Goal: Task Accomplishment & Management: Use online tool/utility

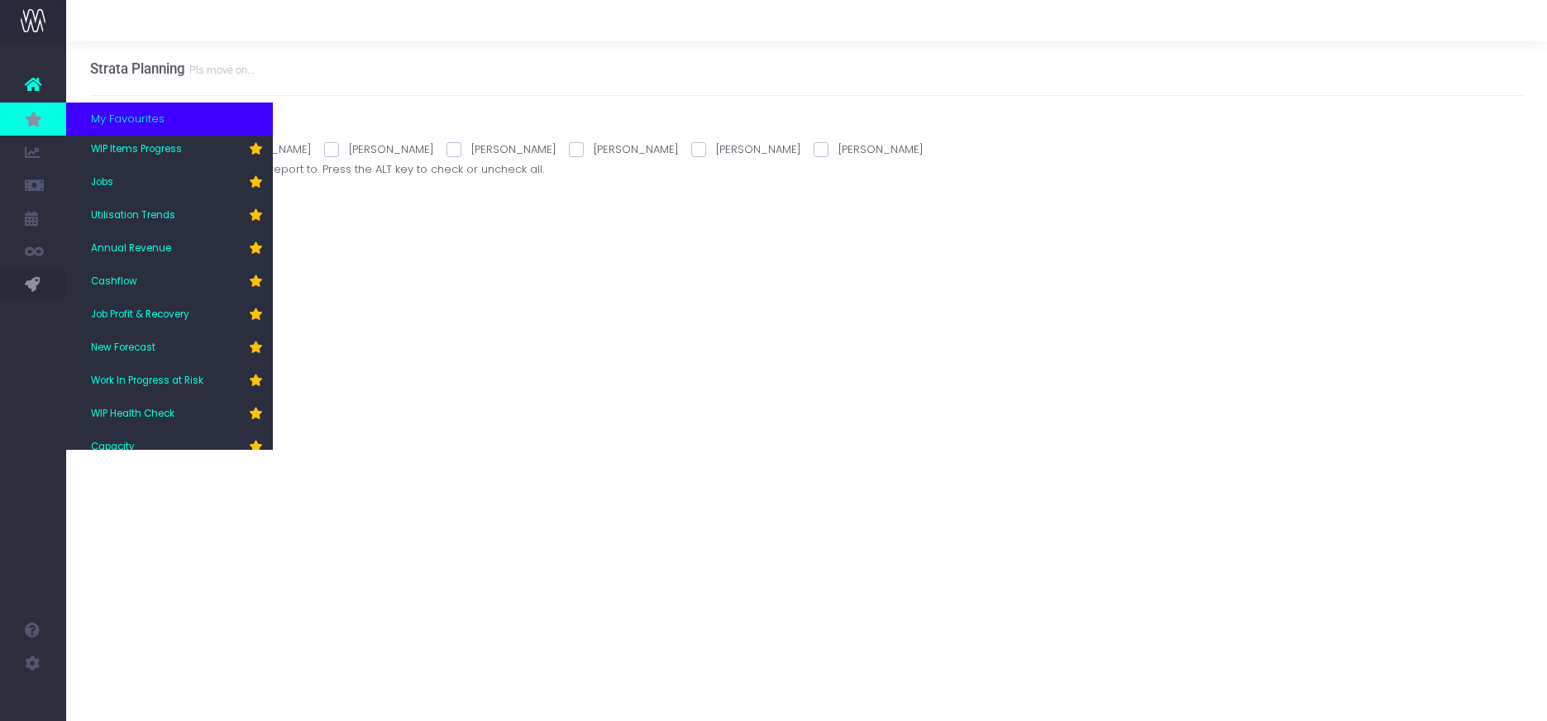
scroll to position [50, 0]
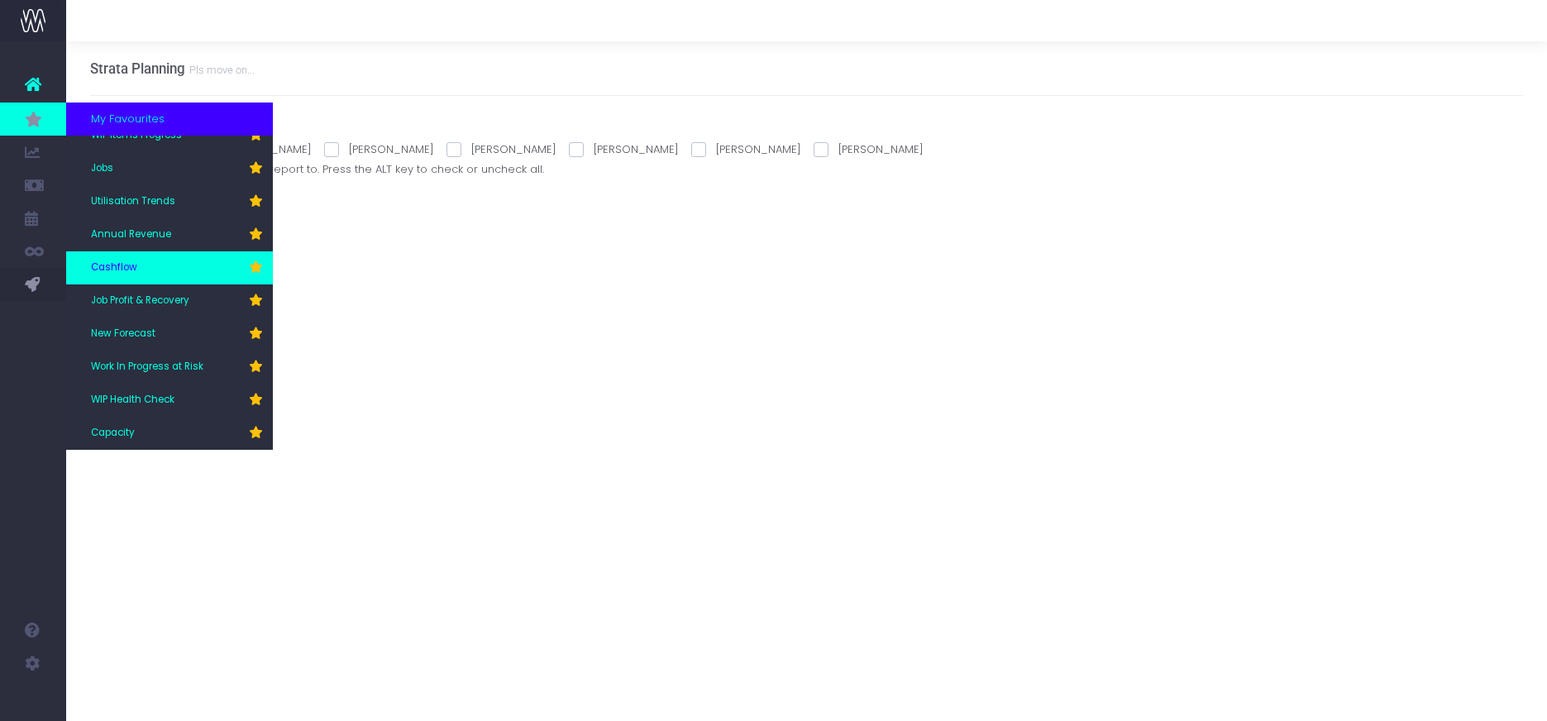
click at [122, 261] on span "Cashflow" at bounding box center [114, 268] width 46 height 15
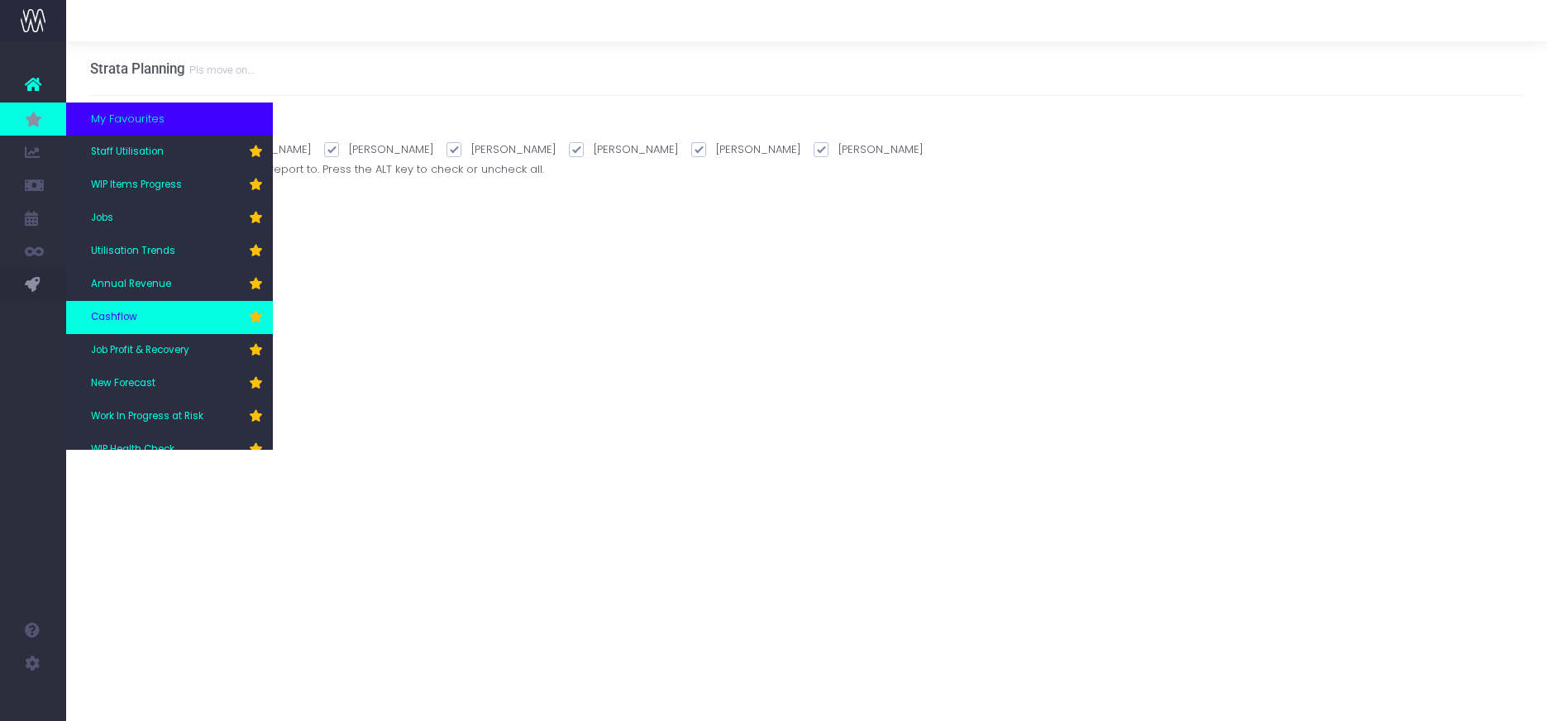
click at [122, 314] on span "Cashflow" at bounding box center [114, 317] width 46 height 15
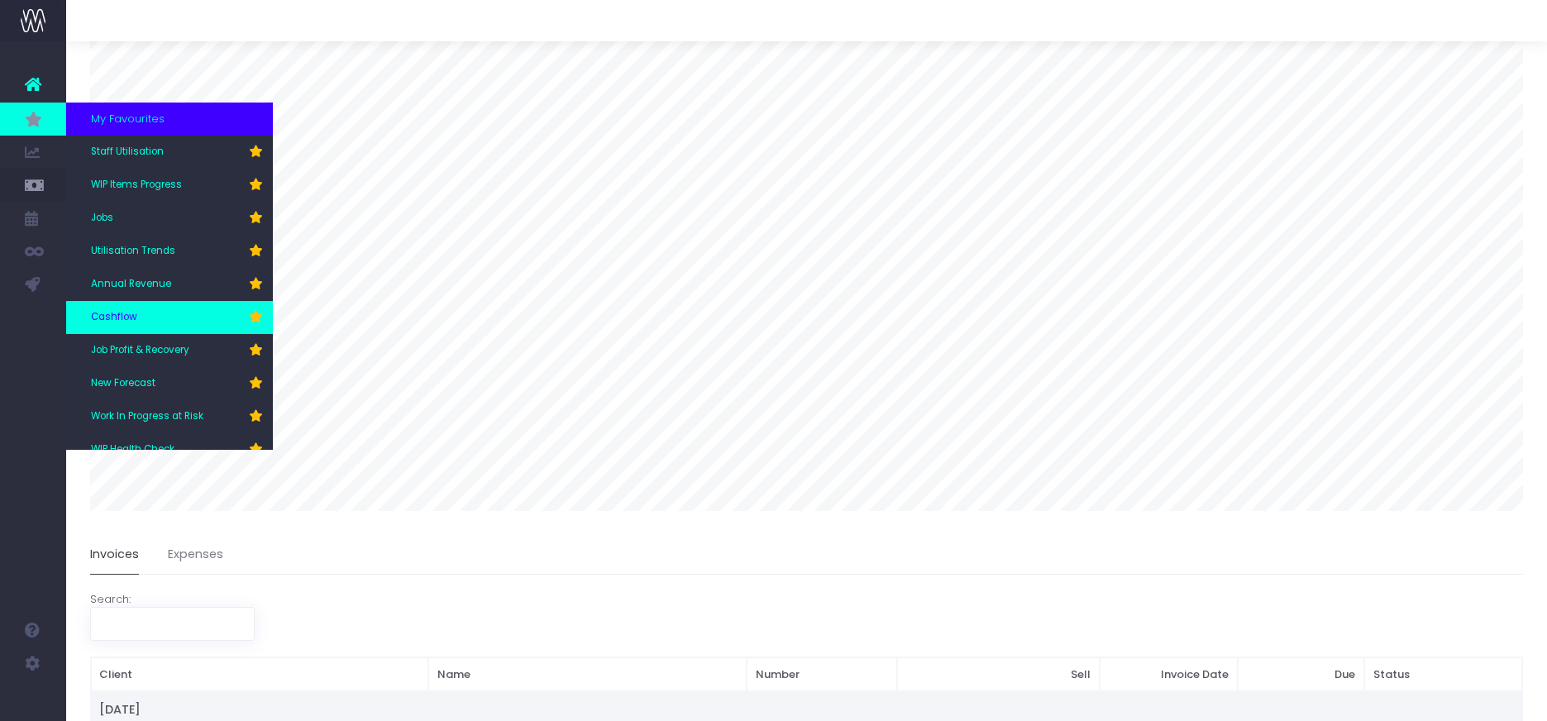
click at [102, 316] on span "Cashflow" at bounding box center [114, 317] width 46 height 15
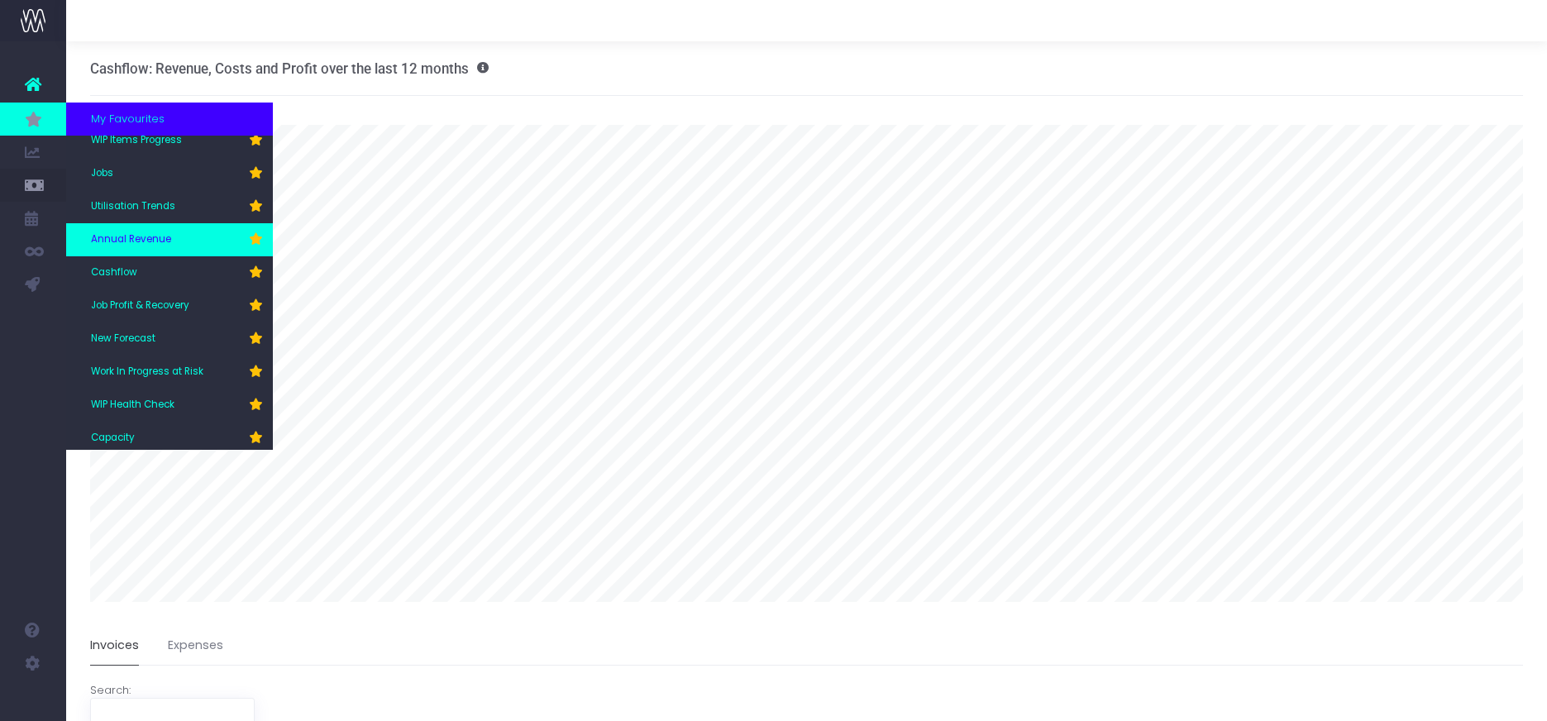
scroll to position [50, 0]
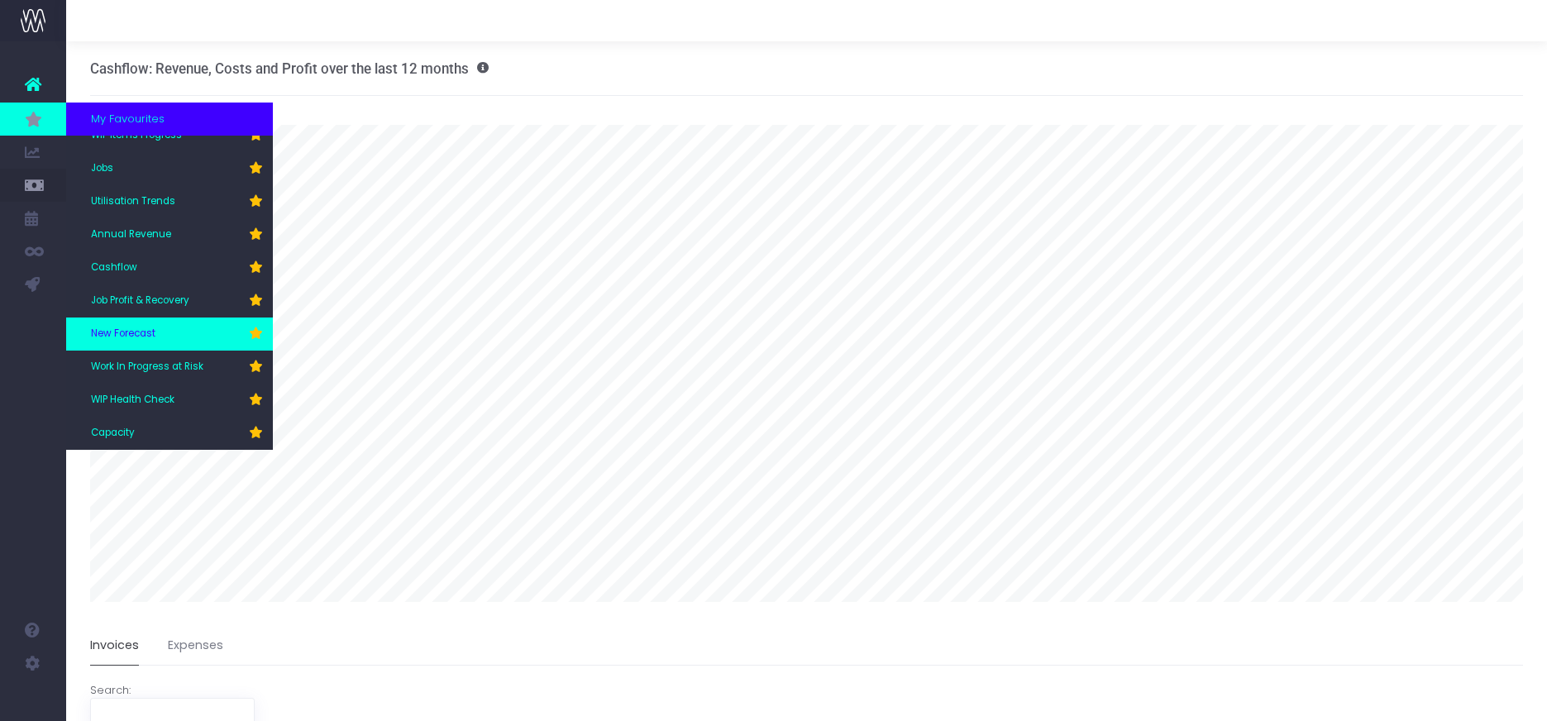
click at [121, 325] on link "New Forecast" at bounding box center [169, 334] width 207 height 33
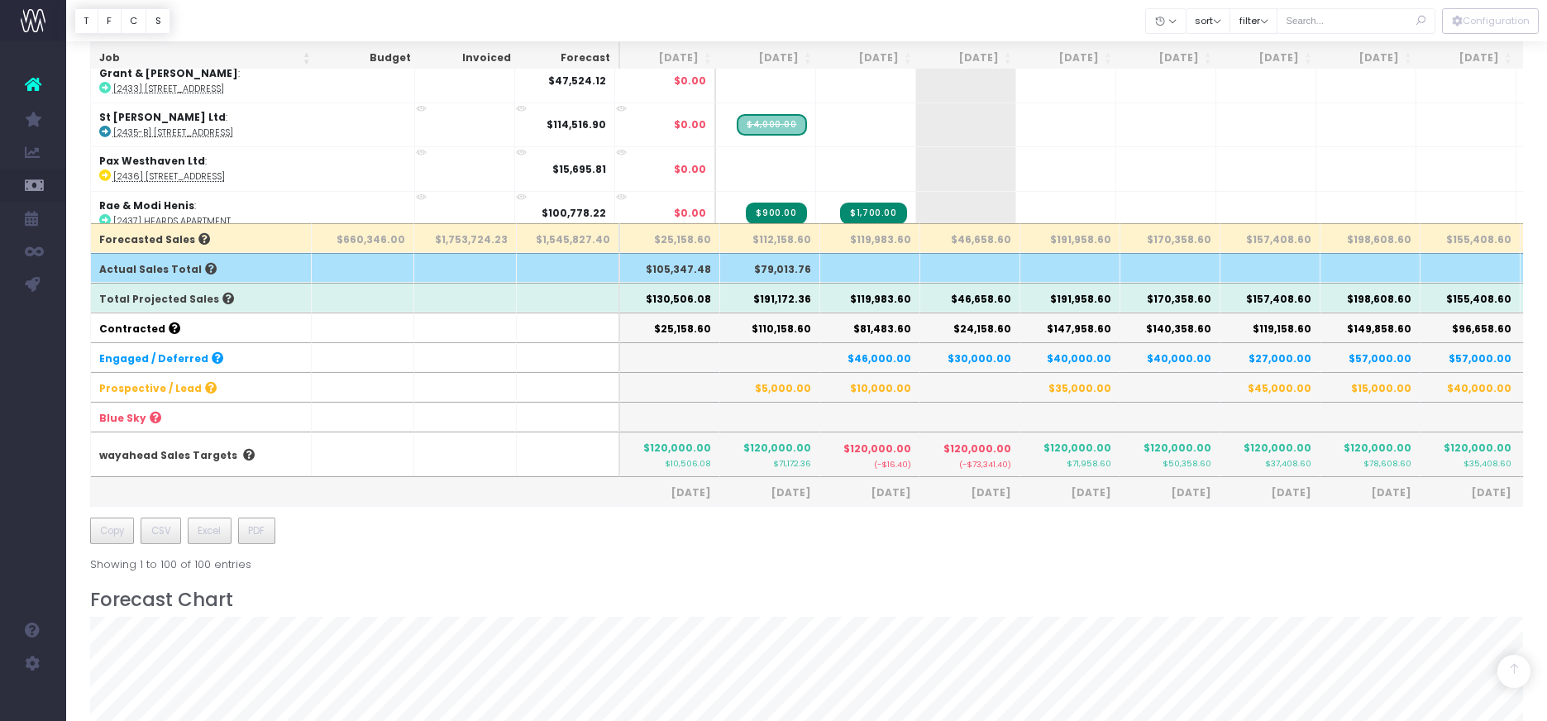
scroll to position [470, 0]
